Goal: Check status

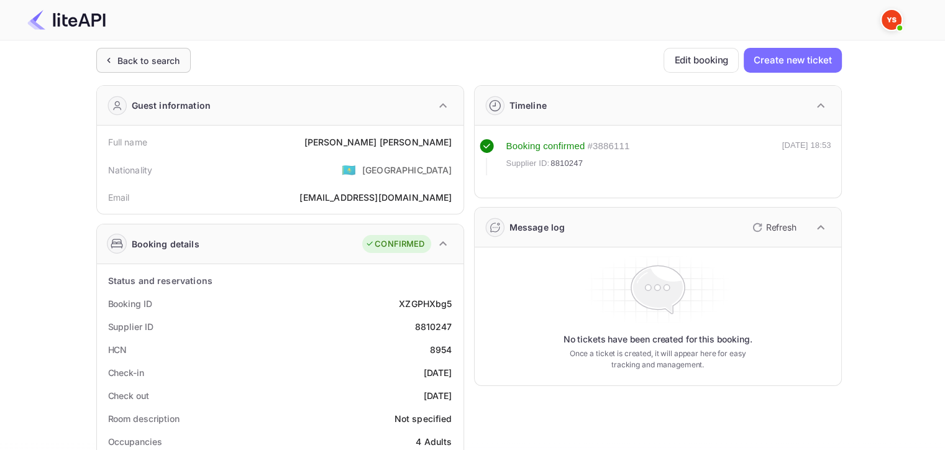
click at [129, 63] on div "Back to search" at bounding box center [148, 60] width 63 height 13
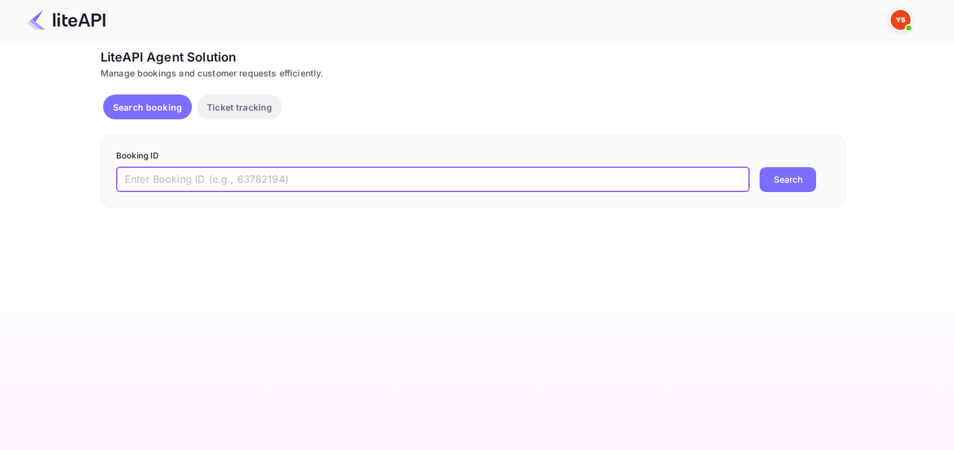
click at [539, 188] on input "text" at bounding box center [433, 179] width 634 height 25
paste input "8898073"
type input "8898073"
click at [776, 179] on button "Search" at bounding box center [788, 179] width 57 height 25
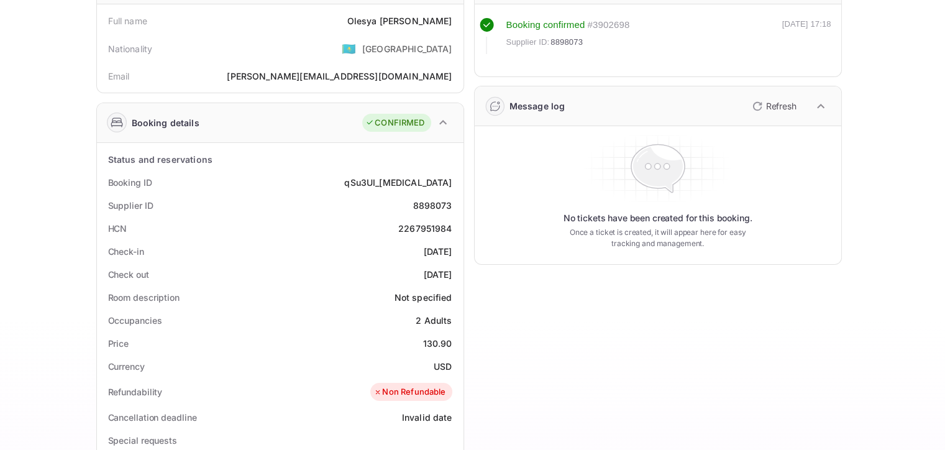
scroll to position [124, 0]
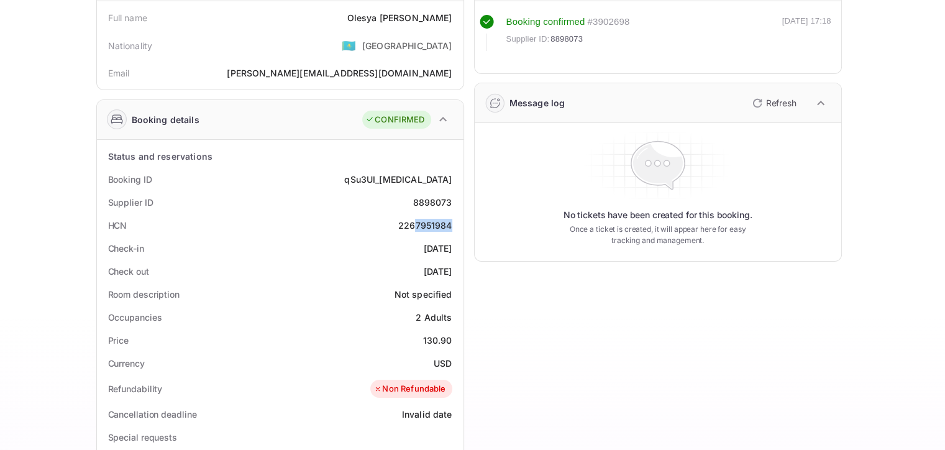
drag, startPoint x: 413, startPoint y: 225, endPoint x: 486, endPoint y: 219, distance: 72.9
click at [457, 225] on div "HCN 2267951984" at bounding box center [280, 225] width 357 height 23
click at [467, 226] on div "Timeline Booking confirmed # 3902698 Supplier ID: 8898073 [DATE] 17:18 Message …" at bounding box center [653, 358] width 378 height 814
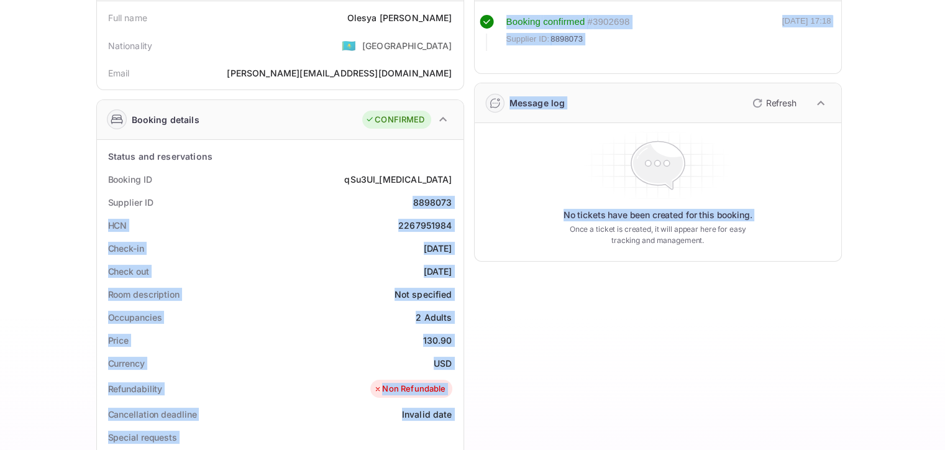
drag, startPoint x: 415, startPoint y: 203, endPoint x: 464, endPoint y: 200, distance: 49.2
click at [464, 200] on div "Guest information Full name [PERSON_NAME] Nationality 🇰🇿 [DEMOGRAPHIC_DATA] Ema…" at bounding box center [463, 358] width 755 height 814
click at [402, 201] on div "Supplier ID 8898073" at bounding box center [280, 202] width 357 height 23
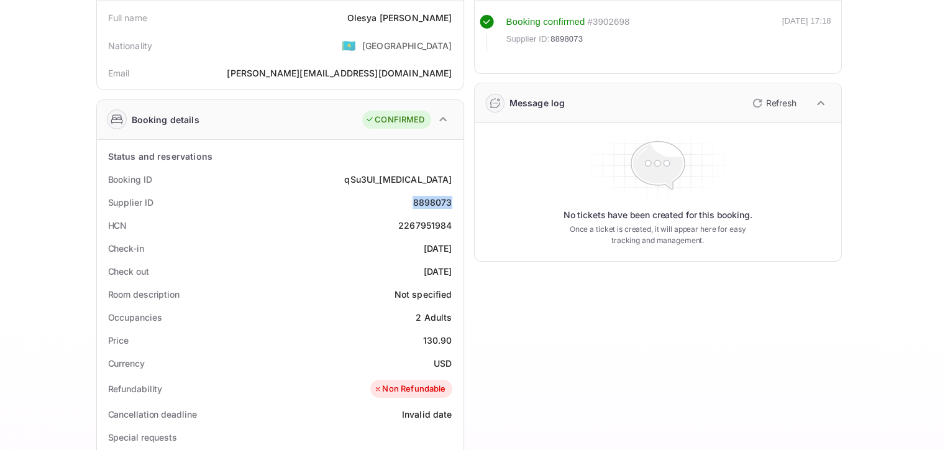
drag, startPoint x: 415, startPoint y: 201, endPoint x: 451, endPoint y: 198, distance: 36.1
click at [451, 198] on div "8898073" at bounding box center [431, 202] width 39 height 13
copy div "8898073"
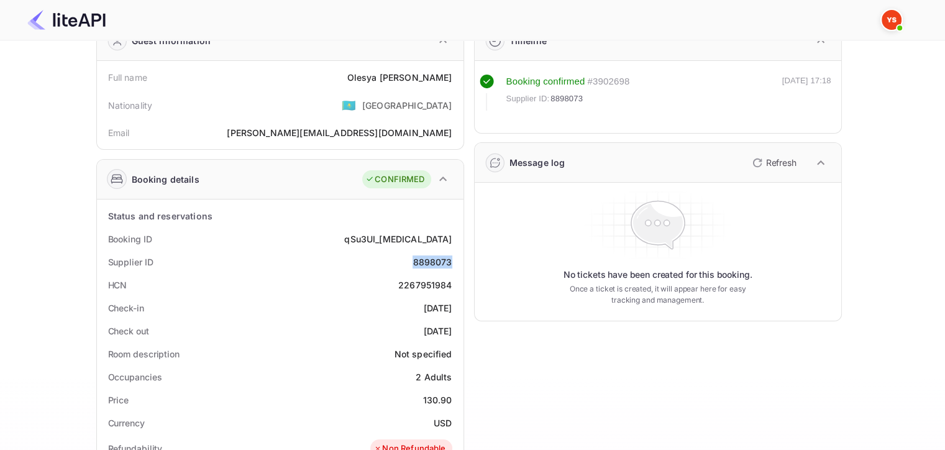
scroll to position [0, 0]
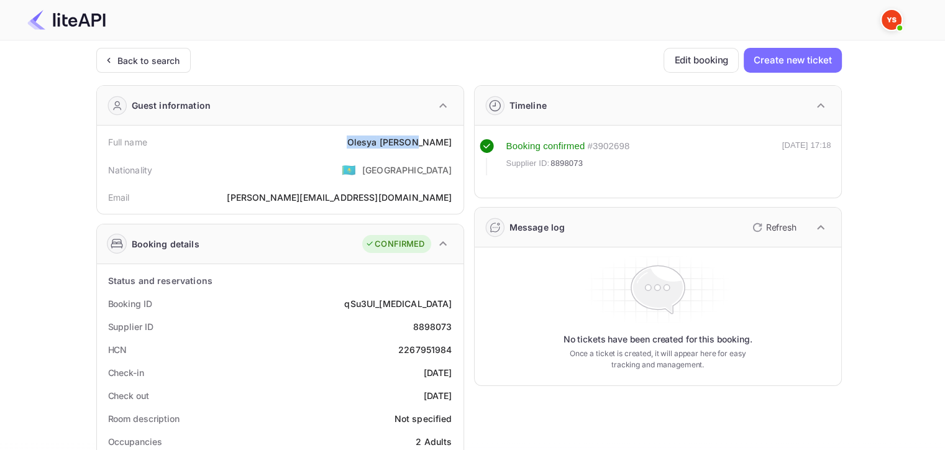
drag, startPoint x: 386, startPoint y: 136, endPoint x: 461, endPoint y: 141, distance: 75.3
click at [461, 141] on div "Full name [PERSON_NAME] Nationality 🇰🇿 [DEMOGRAPHIC_DATA] [PERSON_NAME] [PERSON…" at bounding box center [280, 169] width 367 height 88
copy div "[PERSON_NAME]"
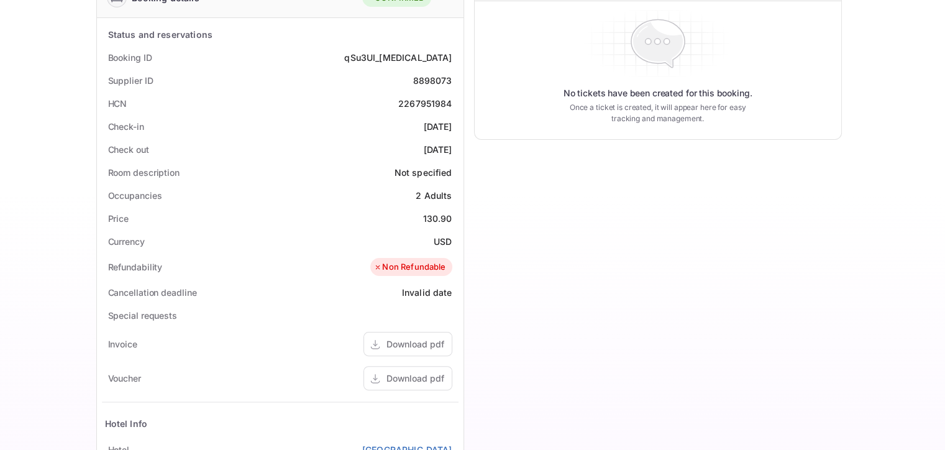
scroll to position [248, 0]
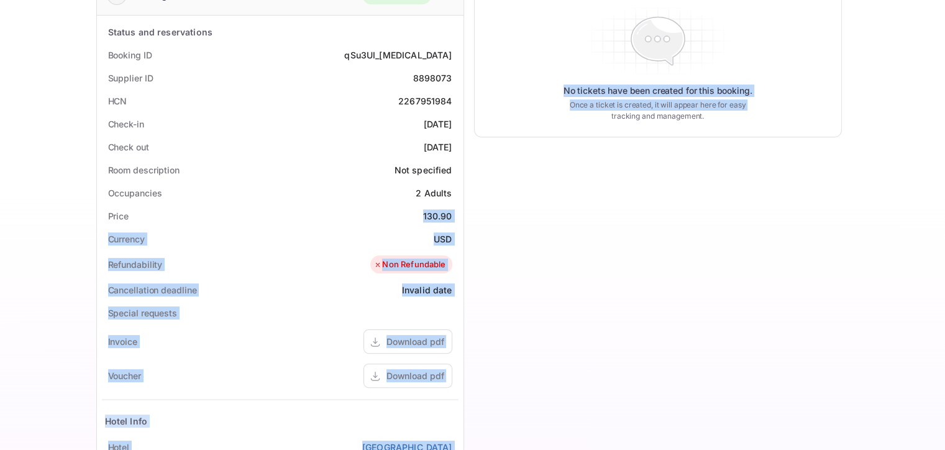
drag, startPoint x: 419, startPoint y: 212, endPoint x: 465, endPoint y: 214, distance: 45.4
click at [465, 214] on div "Guest information Full name [PERSON_NAME] Nationality 🇰🇿 [DEMOGRAPHIC_DATA] Ema…" at bounding box center [463, 234] width 755 height 814
drag, startPoint x: 445, startPoint y: 219, endPoint x: 459, endPoint y: 216, distance: 14.8
click at [445, 219] on div "130.90" at bounding box center [437, 215] width 29 height 13
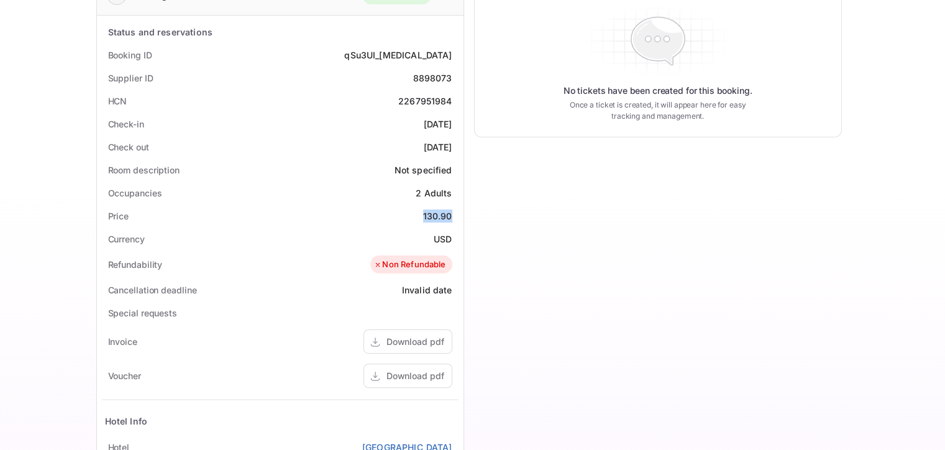
drag, startPoint x: 455, startPoint y: 214, endPoint x: 423, endPoint y: 219, distance: 32.2
click at [423, 219] on div "Price 130.90" at bounding box center [280, 215] width 357 height 23
copy div "130.90"
